Goal: Navigation & Orientation: Find specific page/section

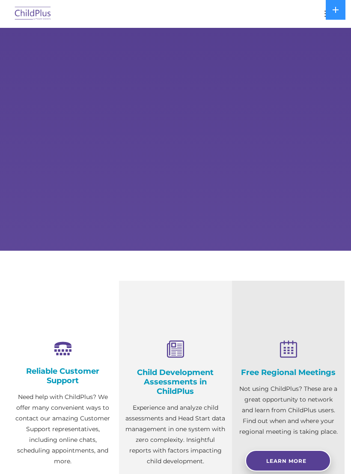
scroll to position [63, 0]
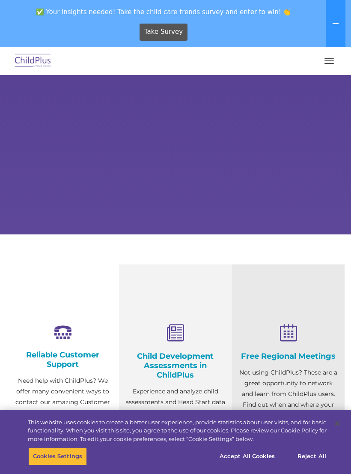
select select "MEDIUM"
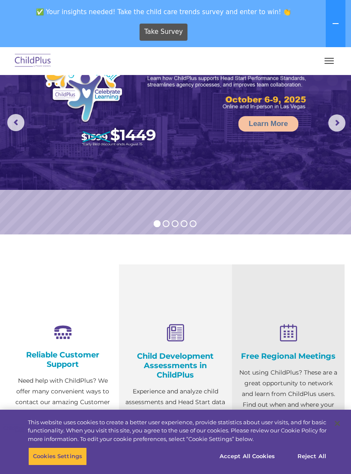
click at [331, 62] on button "button" at bounding box center [330, 61] width 18 height 14
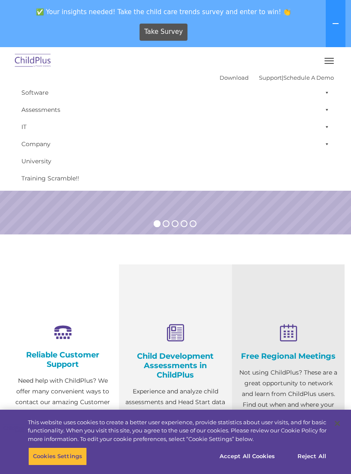
click at [327, 64] on button "button" at bounding box center [330, 61] width 18 height 14
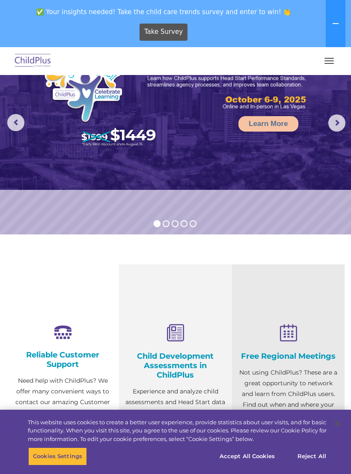
click at [317, 69] on div at bounding box center [175, 61] width 317 height 21
click at [328, 62] on button "button" at bounding box center [330, 61] width 18 height 14
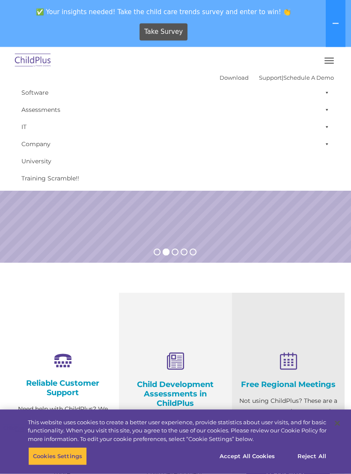
scroll to position [0, 0]
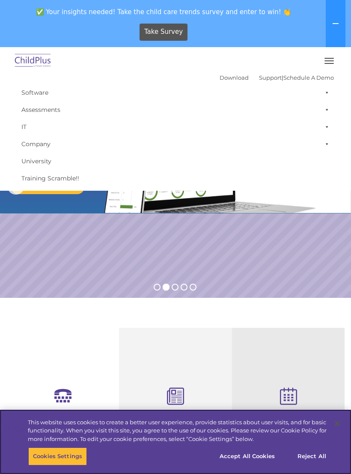
click at [257, 456] on button "Accept All Cookies" at bounding box center [247, 456] width 65 height 18
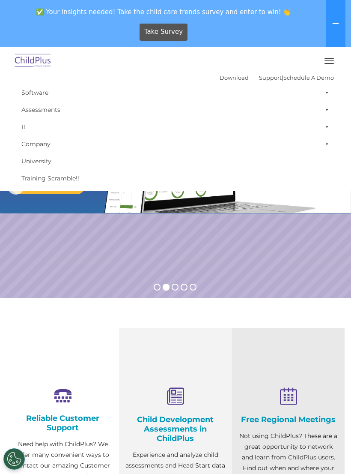
click at [34, 65] on img at bounding box center [33, 61] width 40 height 20
click at [30, 64] on img at bounding box center [33, 61] width 40 height 20
click at [29, 61] on img at bounding box center [33, 61] width 40 height 20
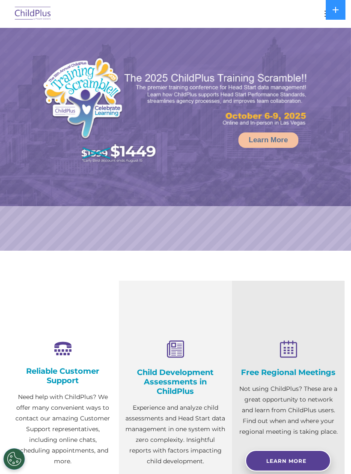
select select "MEDIUM"
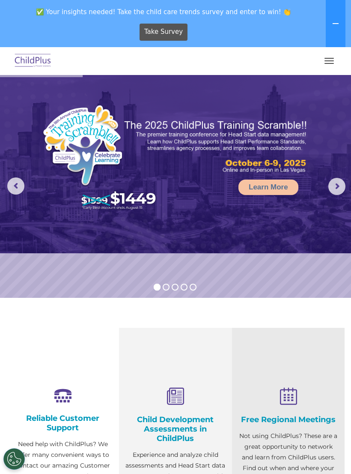
click at [327, 64] on button "button" at bounding box center [330, 61] width 18 height 14
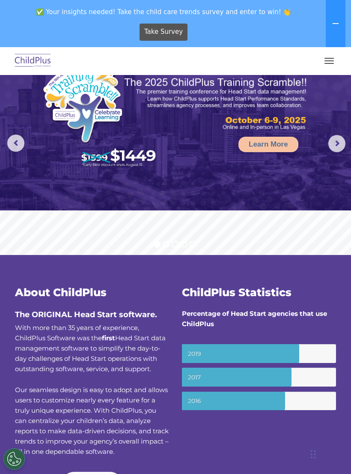
click at [325, 67] on button "button" at bounding box center [330, 61] width 18 height 14
